Goal: Task Accomplishment & Management: Manage account settings

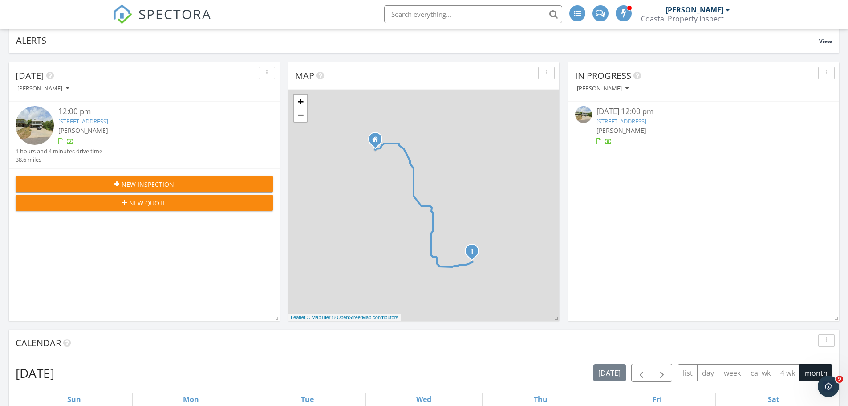
scroll to position [89, 0]
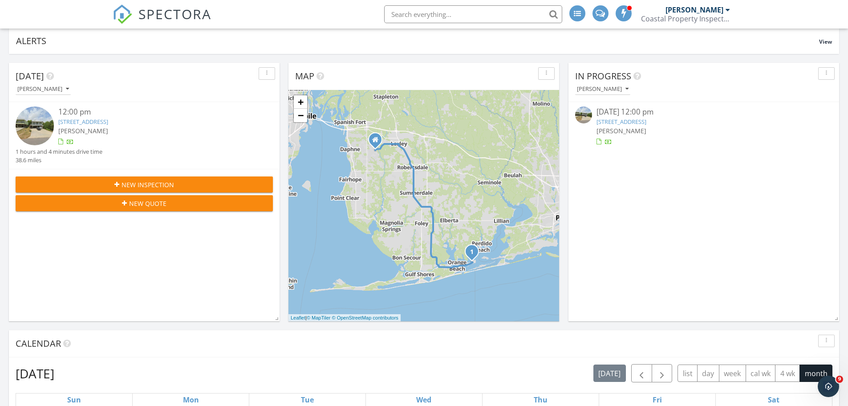
click at [647, 122] on link "[STREET_ADDRESS]" at bounding box center [622, 122] width 50 height 8
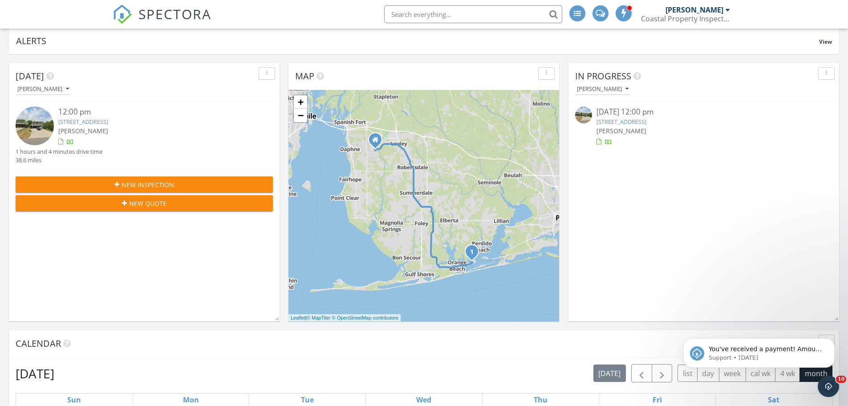
scroll to position [0, 0]
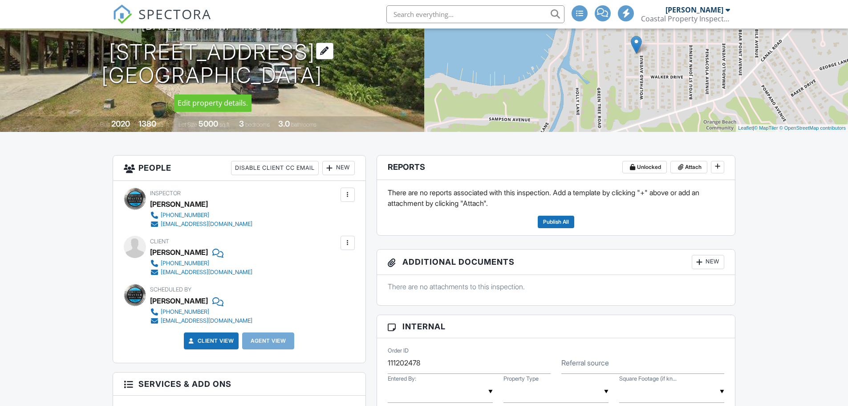
click at [103, 53] on h1 "5425 Wolfhead Ave Orange Beach, AL 36561" at bounding box center [212, 64] width 221 height 47
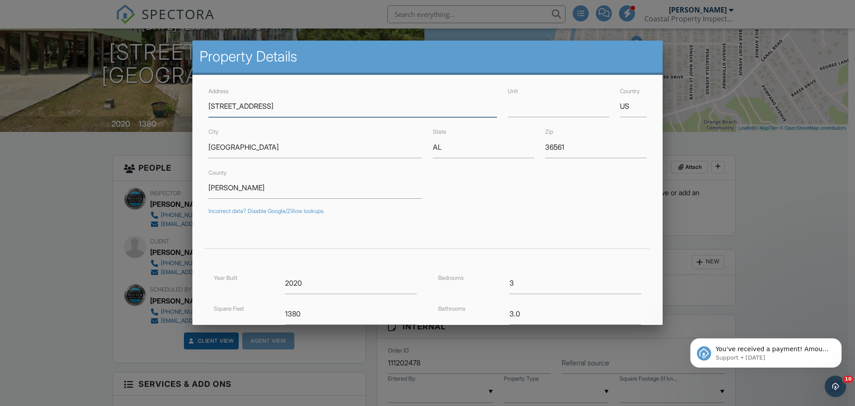
click at [260, 103] on input "5425 Wolfhead Ave" at bounding box center [352, 106] width 289 height 22
drag, startPoint x: 278, startPoint y: 105, endPoint x: 210, endPoint y: 104, distance: 68.2
click at [210, 104] on input "5425 Wolfhead Ave" at bounding box center [352, 106] width 289 height 22
click at [242, 109] on input "5425 Wolfhead Ave" at bounding box center [352, 106] width 289 height 22
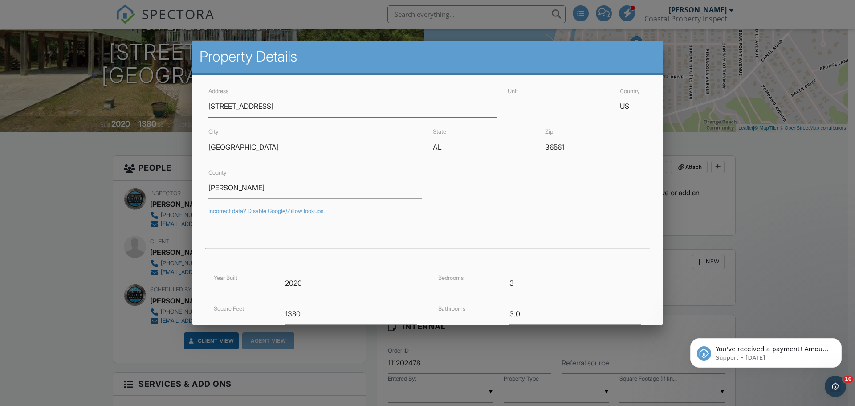
click at [247, 106] on input "5425 Wolfhead Ave" at bounding box center [352, 106] width 289 height 22
drag, startPoint x: 259, startPoint y: 108, endPoint x: 228, endPoint y: 103, distance: 31.6
click at [228, 103] on input "5425 Wolfhead Ave" at bounding box center [352, 106] width 289 height 22
click at [274, 106] on input "5425 Wolfhead Ave" at bounding box center [352, 106] width 289 height 22
drag, startPoint x: 278, startPoint y: 106, endPoint x: 200, endPoint y: 93, distance: 78.6
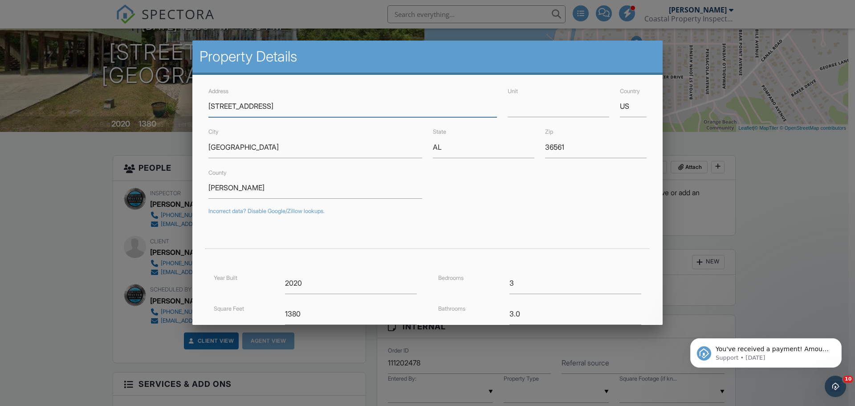
click at [200, 93] on div "Address 5425 Wolfhead Ave Unit Country US City Orange Beach State AL Zip 36561 …" at bounding box center [427, 280] width 470 height 411
click at [259, 106] on input "5425 Wolfhead Ave" at bounding box center [352, 106] width 289 height 22
click at [258, 104] on input "5425 Wolfhead Ave" at bounding box center [352, 106] width 289 height 22
click at [264, 105] on input "5425 Wolfhead Ave" at bounding box center [352, 106] width 289 height 22
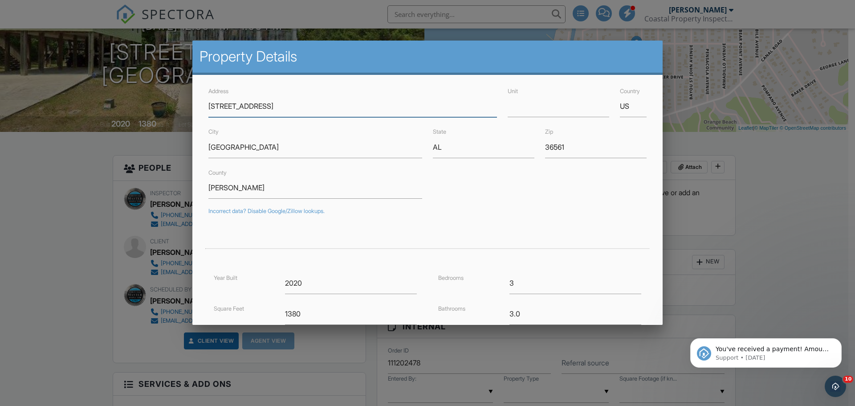
click at [264, 105] on input "5425 Wolfhead Ave" at bounding box center [352, 106] width 289 height 22
click at [787, 214] on div at bounding box center [427, 208] width 855 height 507
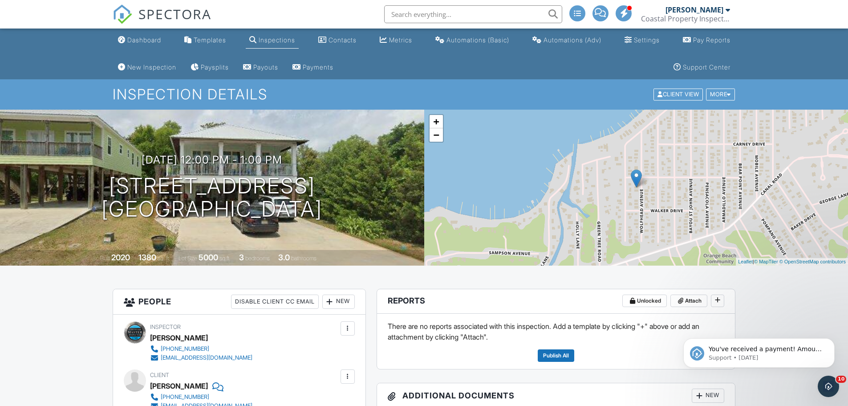
click at [132, 14] on img at bounding box center [123, 14] width 20 height 20
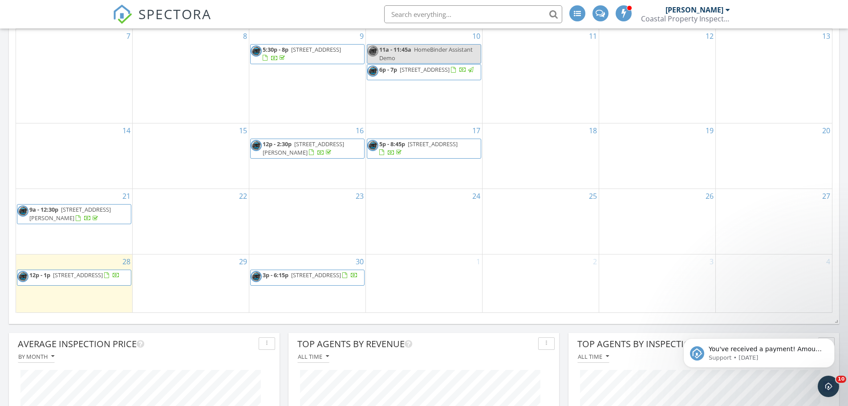
scroll to position [624, 0]
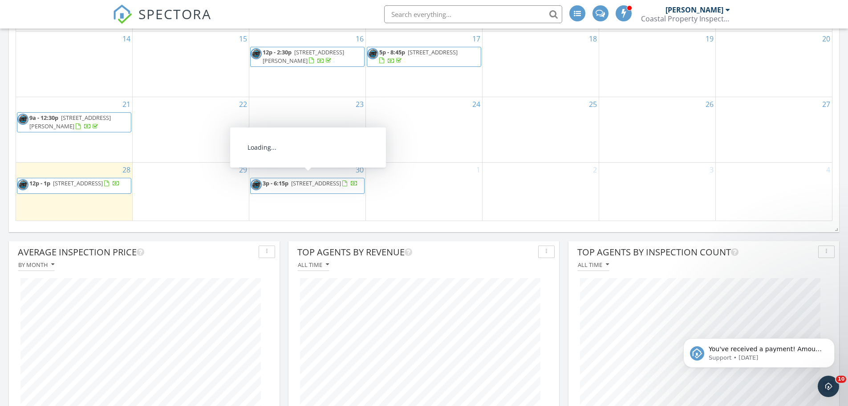
click at [314, 179] on span "21802 Yosemite Blvd, Fairhope 36532" at bounding box center [316, 183] width 50 height 8
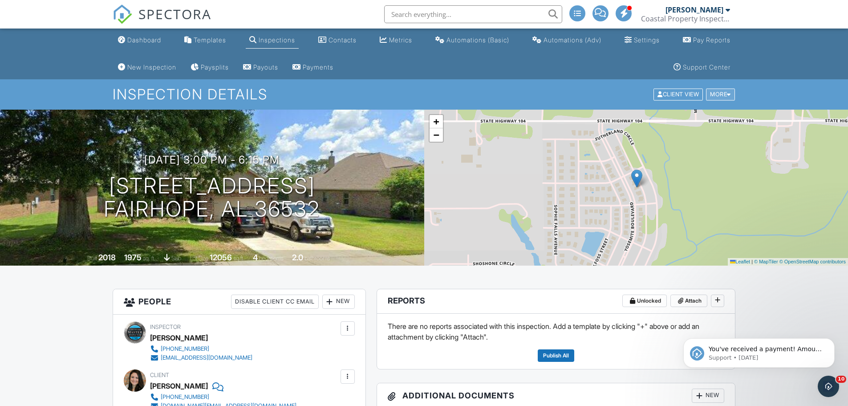
click at [720, 97] on div "More" at bounding box center [720, 95] width 29 height 12
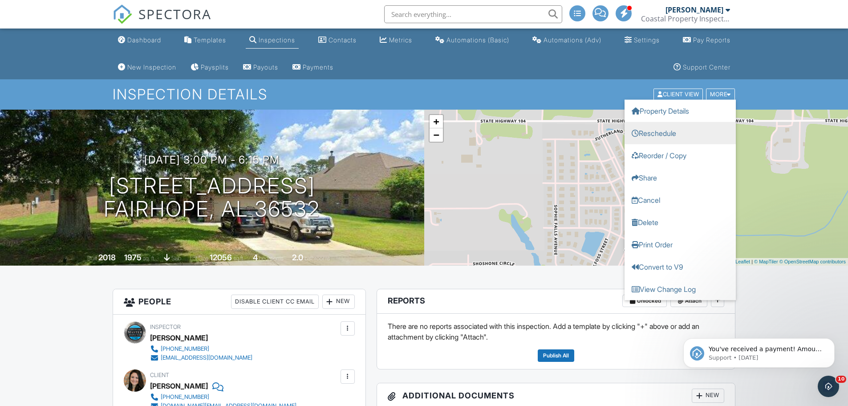
click at [653, 136] on link "Reschedule" at bounding box center [680, 133] width 111 height 22
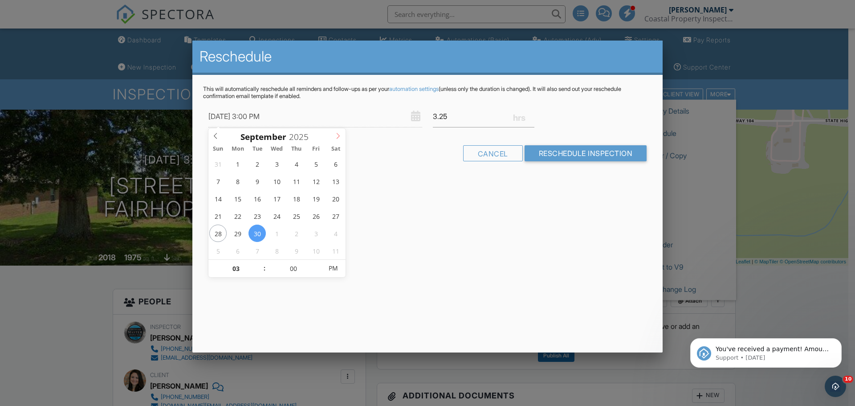
click at [338, 139] on icon at bounding box center [338, 136] width 6 height 6
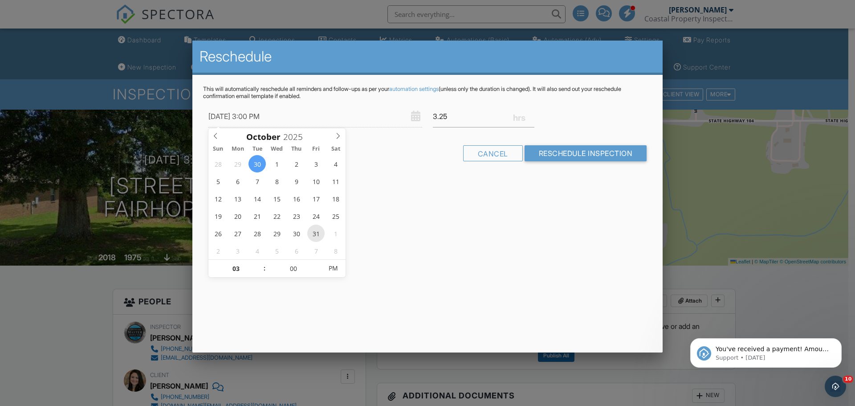
type input "[DATE] 3:00 PM"
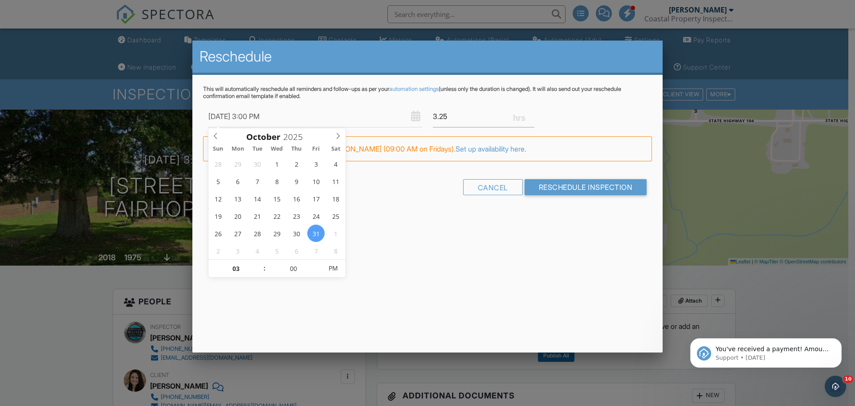
click at [420, 248] on div "Reschedule This will automatically reschedule all reminders and follow-ups as p…" at bounding box center [427, 197] width 470 height 312
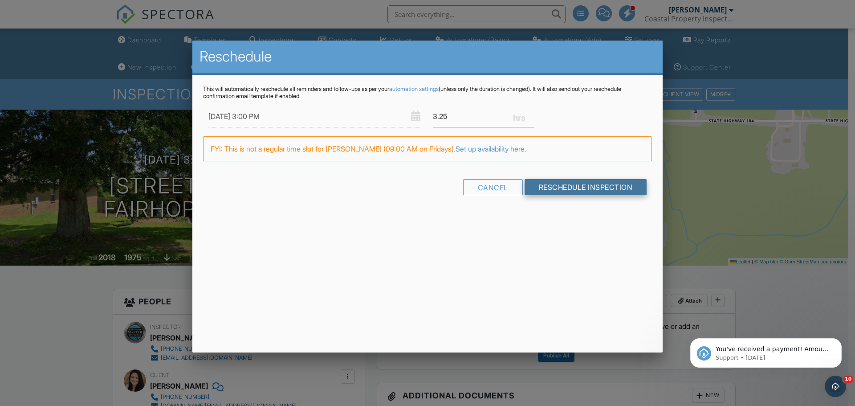
click at [566, 188] on input "Reschedule Inspection" at bounding box center [586, 187] width 122 height 16
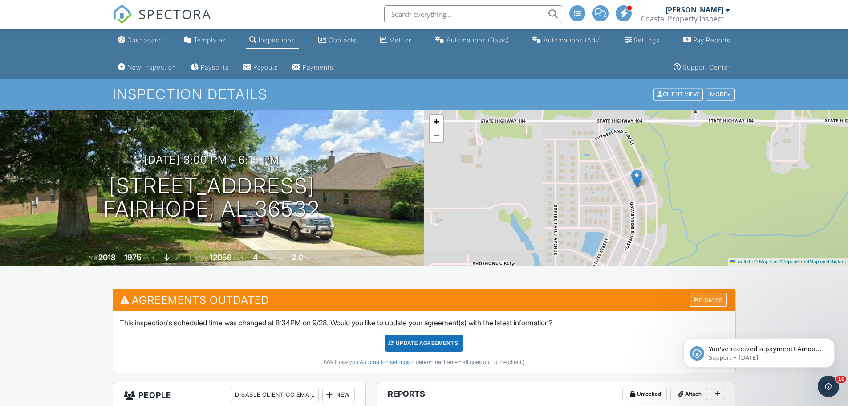
click at [707, 305] on div "Dismiss" at bounding box center [708, 300] width 37 height 14
